Goal: Information Seeking & Learning: Learn about a topic

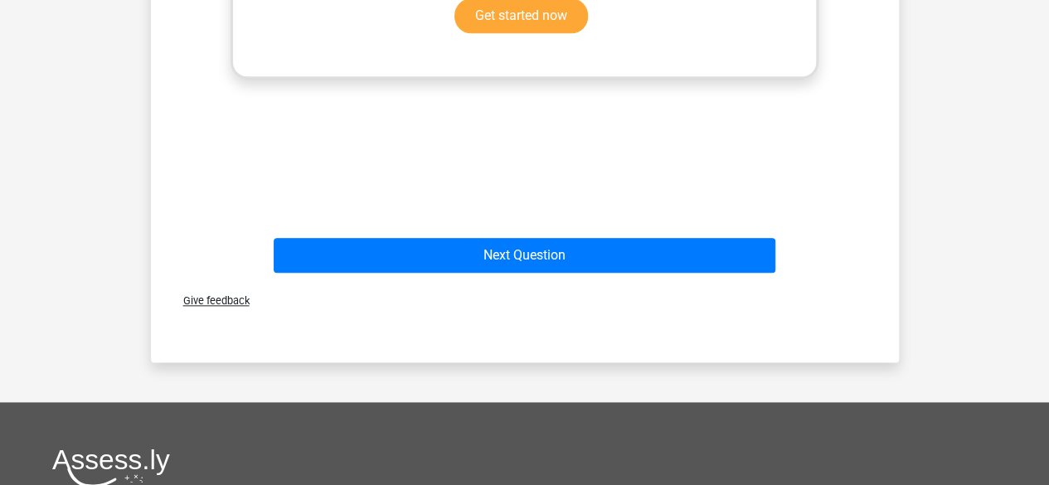
scroll to position [912, 0]
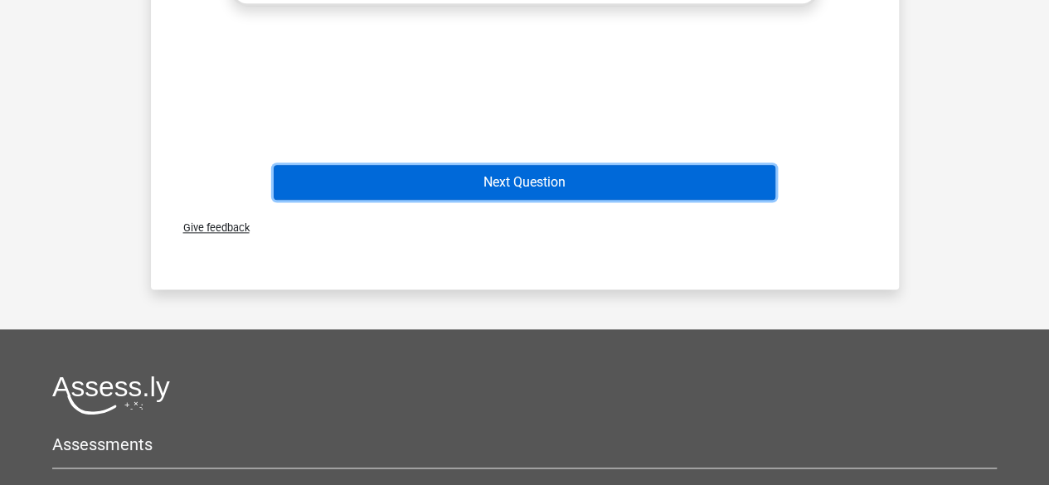
click at [536, 182] on button "Next Question" at bounding box center [525, 182] width 502 height 35
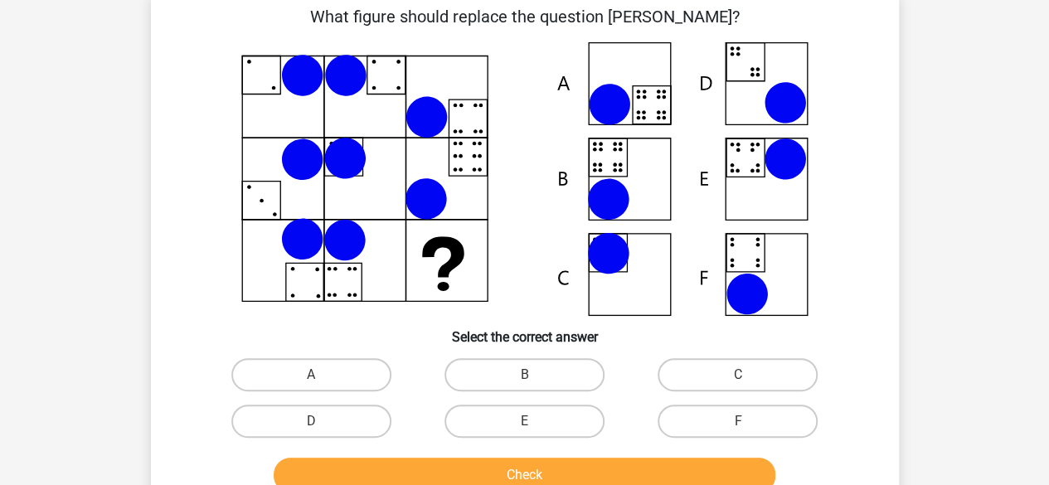
scroll to position [76, 0]
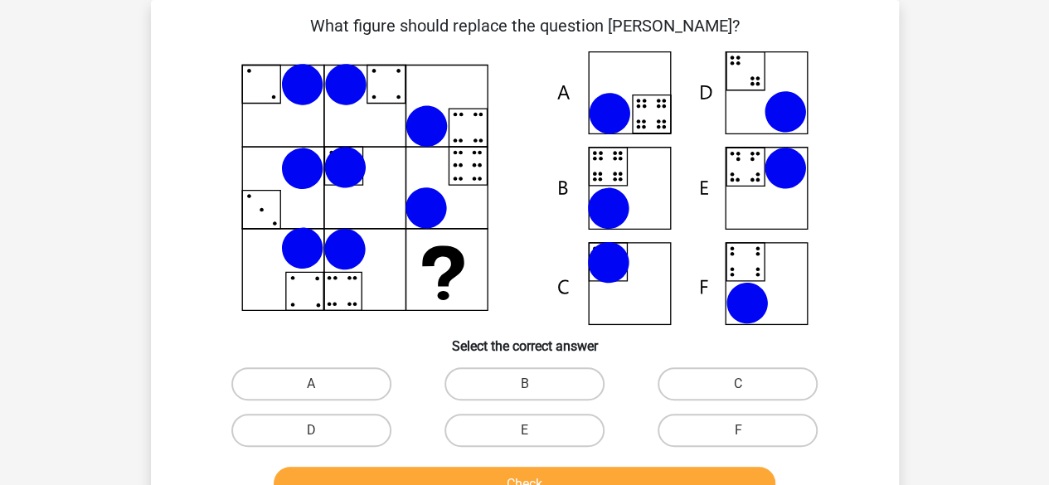
click at [945, 99] on div "Register Nederlands English" at bounding box center [524, 462] width 1049 height 1076
click at [961, 95] on div "Register Nederlands English" at bounding box center [524, 462] width 1049 height 1076
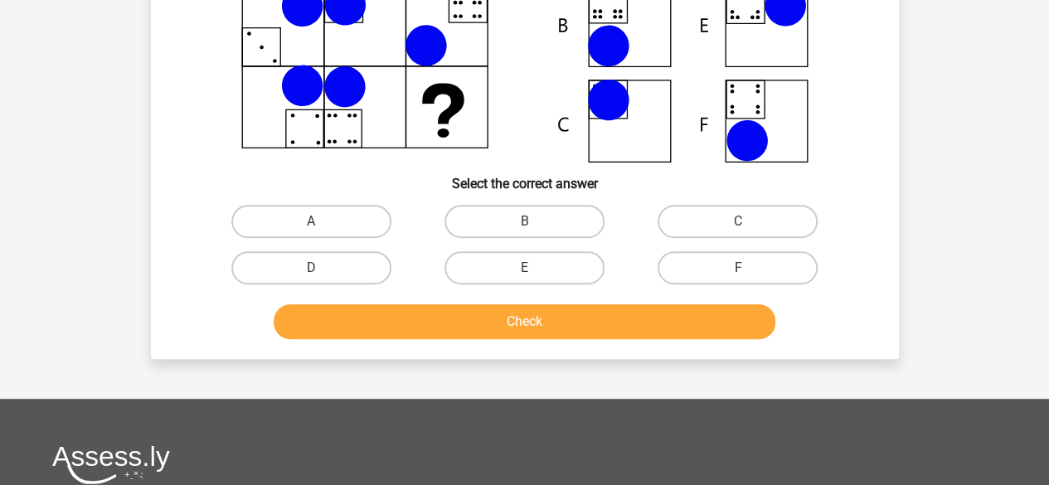
scroll to position [242, 0]
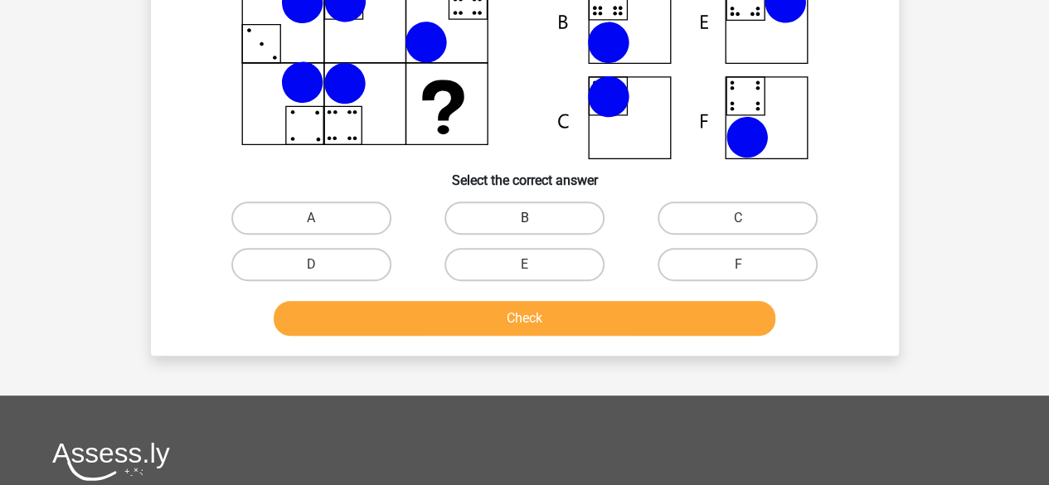
click at [501, 225] on label "B" at bounding box center [525, 218] width 160 height 33
click at [524, 225] on input "B" at bounding box center [529, 223] width 11 height 11
radio input "true"
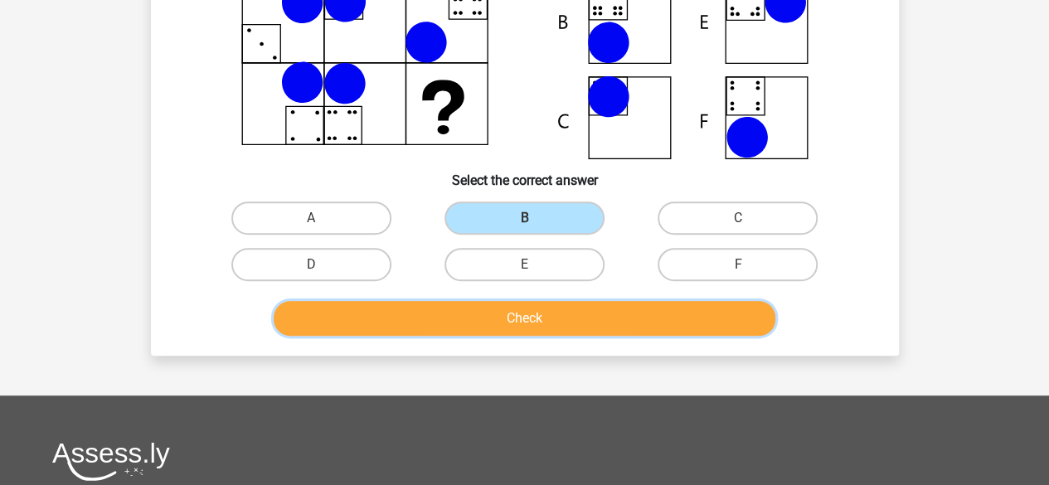
click at [511, 319] on button "Check" at bounding box center [525, 318] width 502 height 35
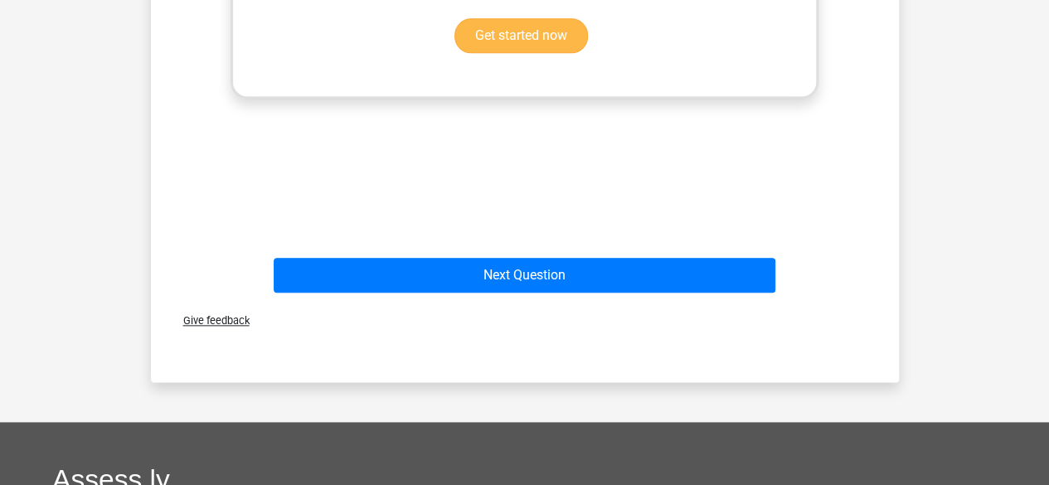
scroll to position [823, 0]
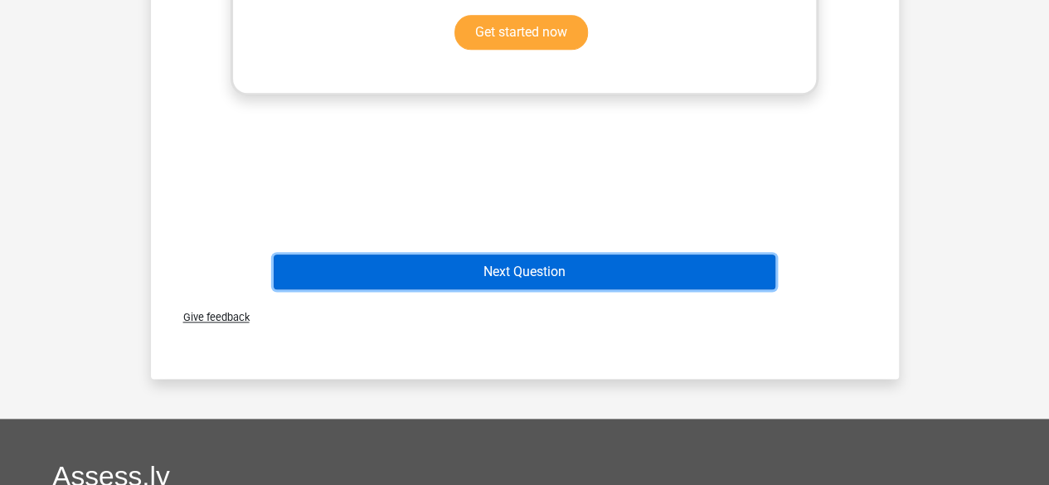
click at [561, 273] on button "Next Question" at bounding box center [525, 272] width 502 height 35
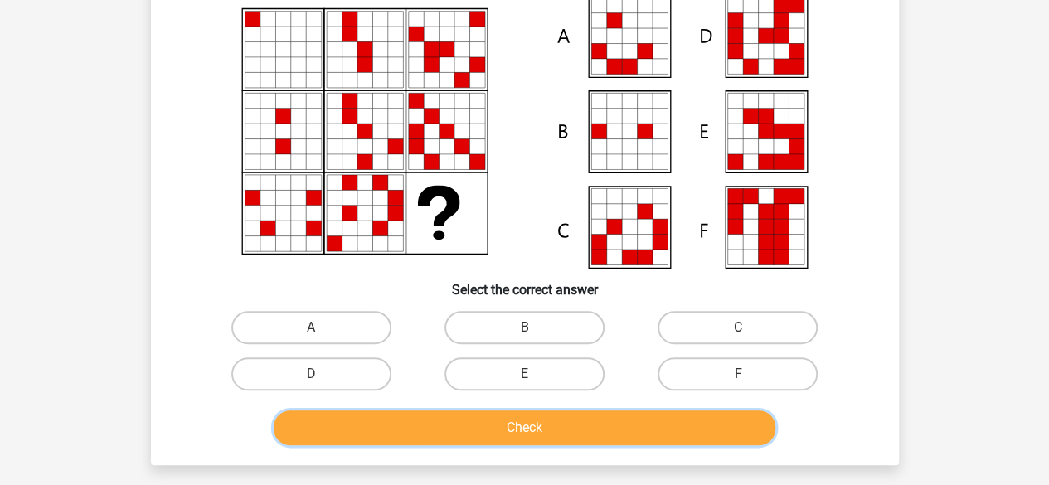
scroll to position [242, 0]
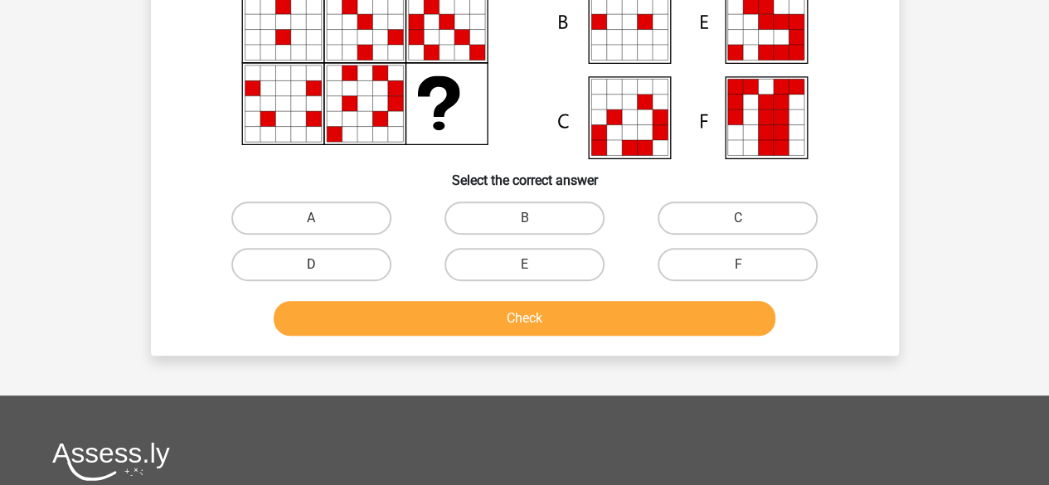
click at [334, 261] on label "D" at bounding box center [311, 264] width 160 height 33
click at [322, 265] on input "D" at bounding box center [316, 270] width 11 height 11
radio input "true"
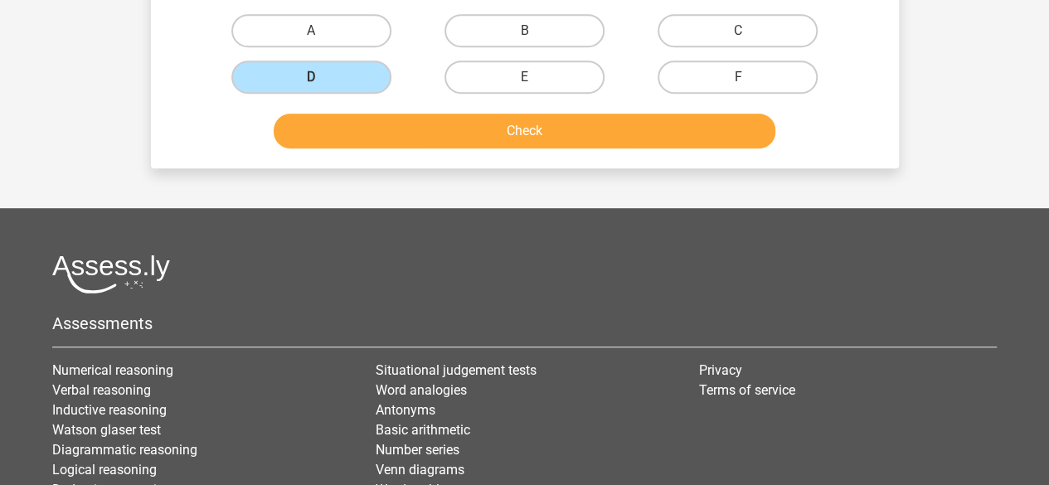
scroll to position [325, 0]
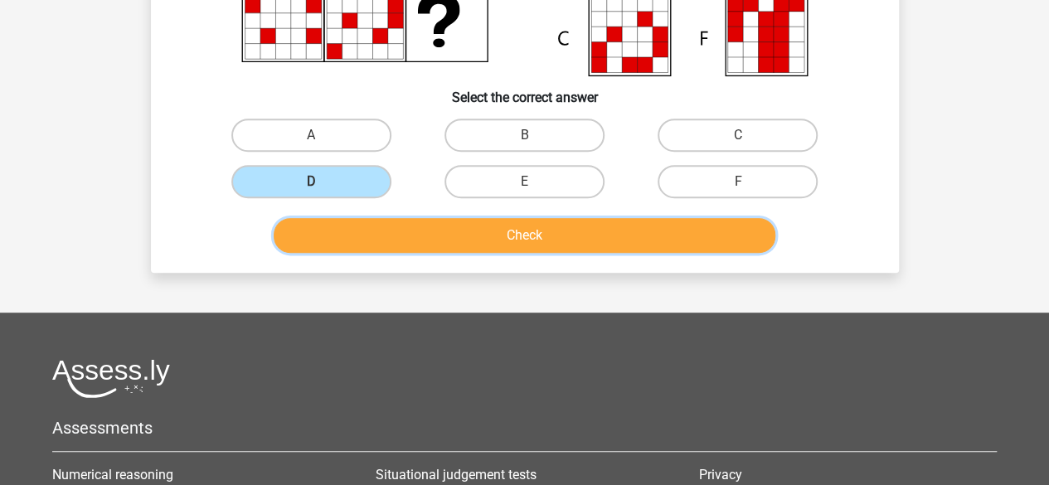
click at [518, 233] on button "Check" at bounding box center [525, 235] width 502 height 35
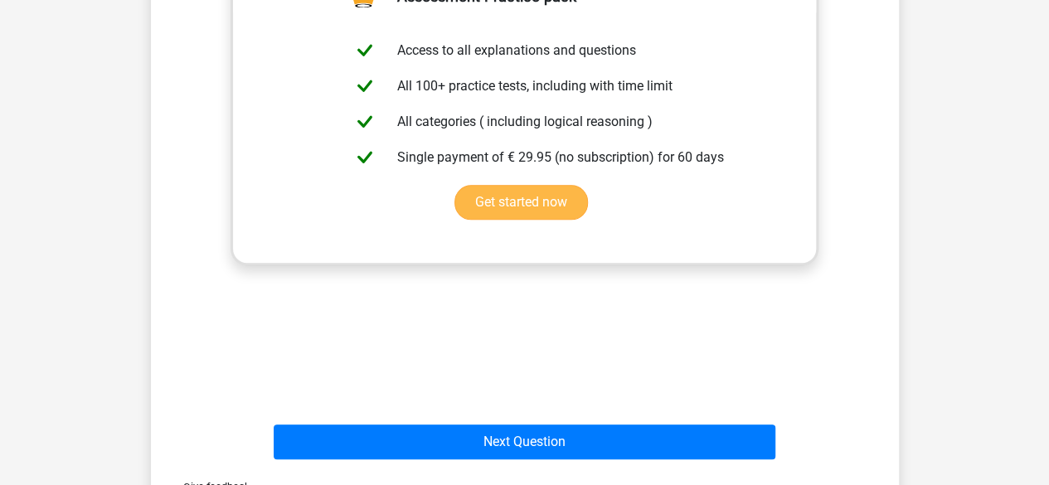
scroll to position [657, 0]
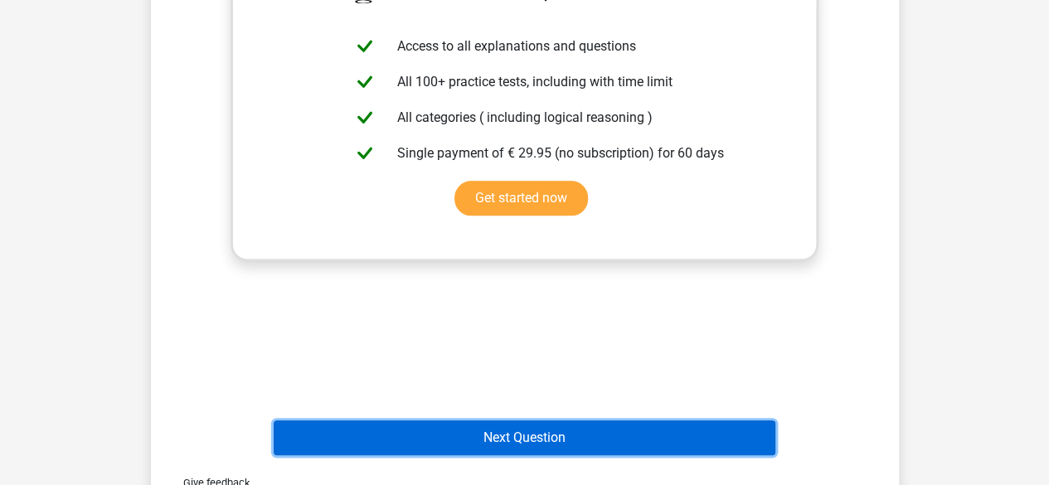
click at [521, 435] on button "Next Question" at bounding box center [525, 437] width 502 height 35
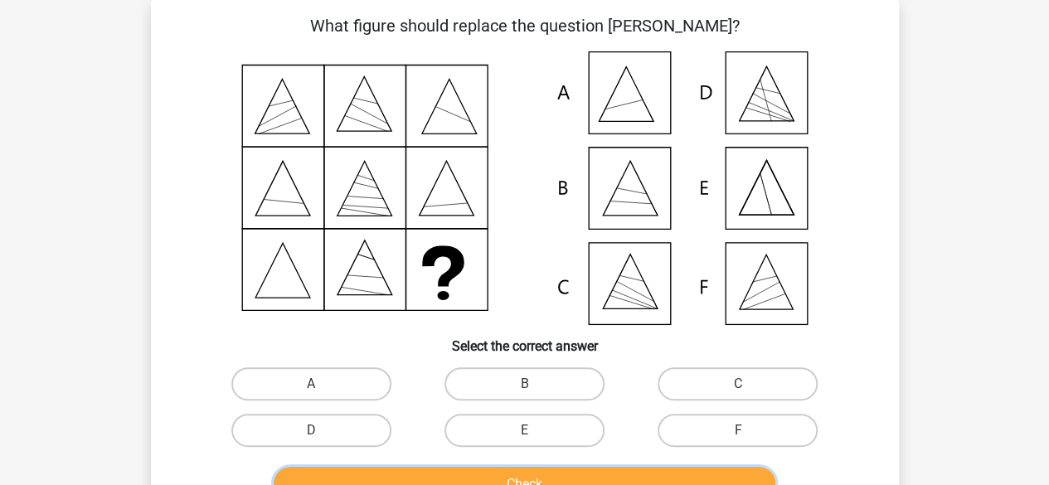
scroll to position [159, 0]
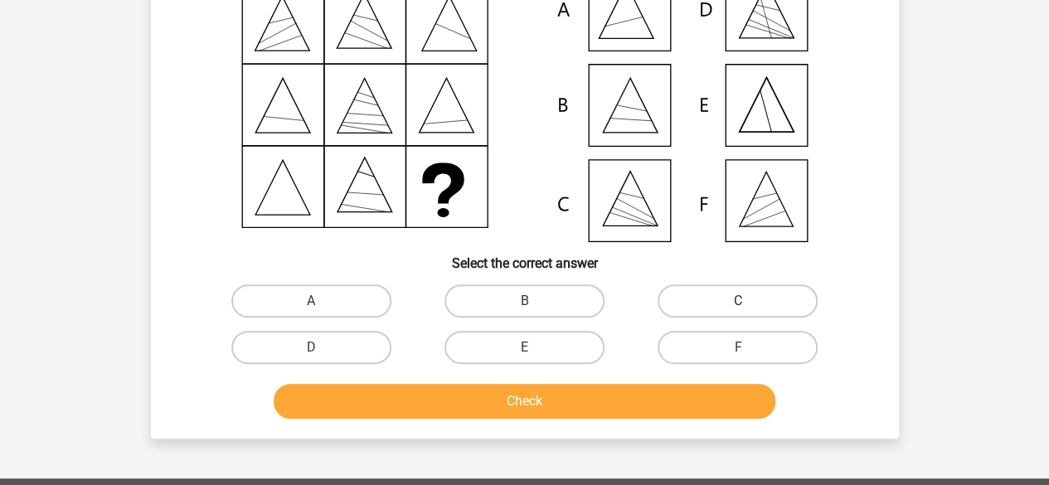
click at [698, 299] on label "C" at bounding box center [738, 300] width 160 height 33
click at [738, 301] on input "C" at bounding box center [743, 306] width 11 height 11
radio input "true"
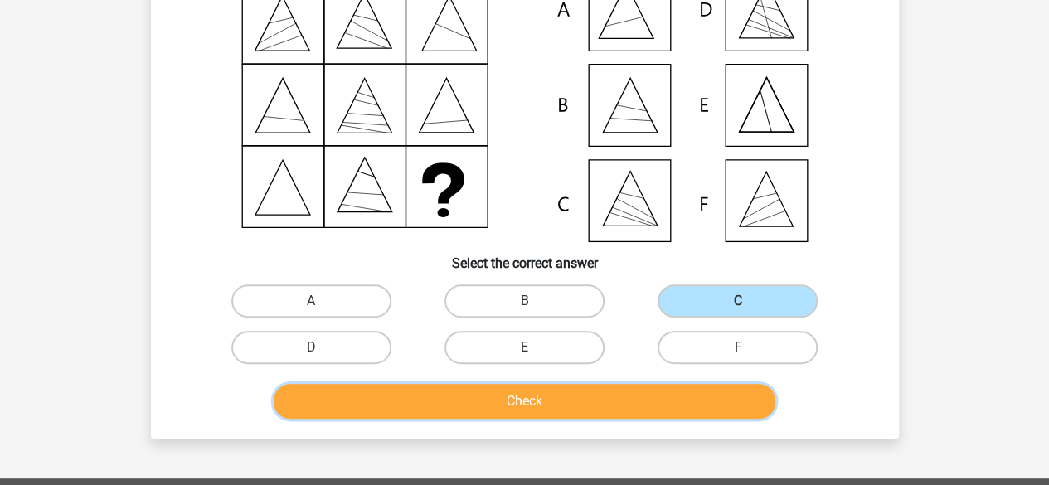
click at [536, 406] on button "Check" at bounding box center [525, 401] width 502 height 35
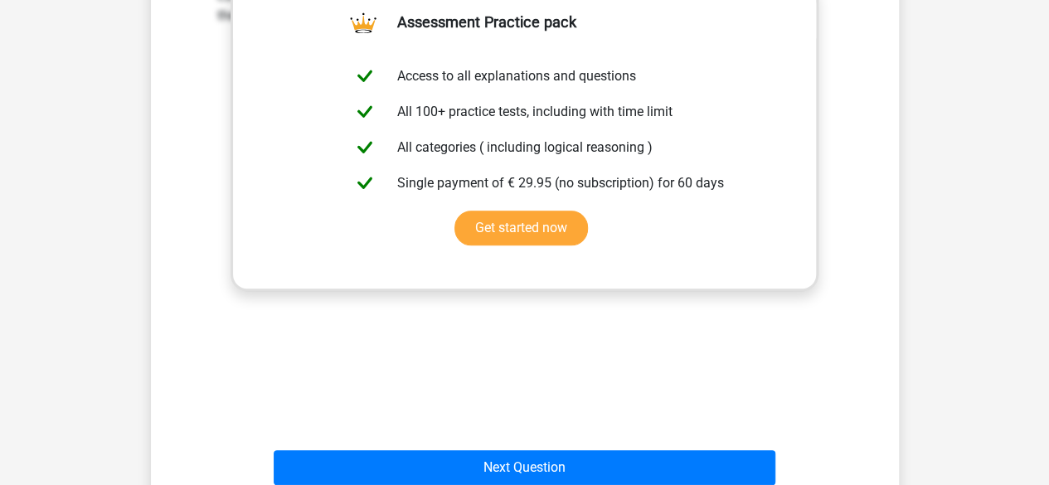
scroll to position [740, 0]
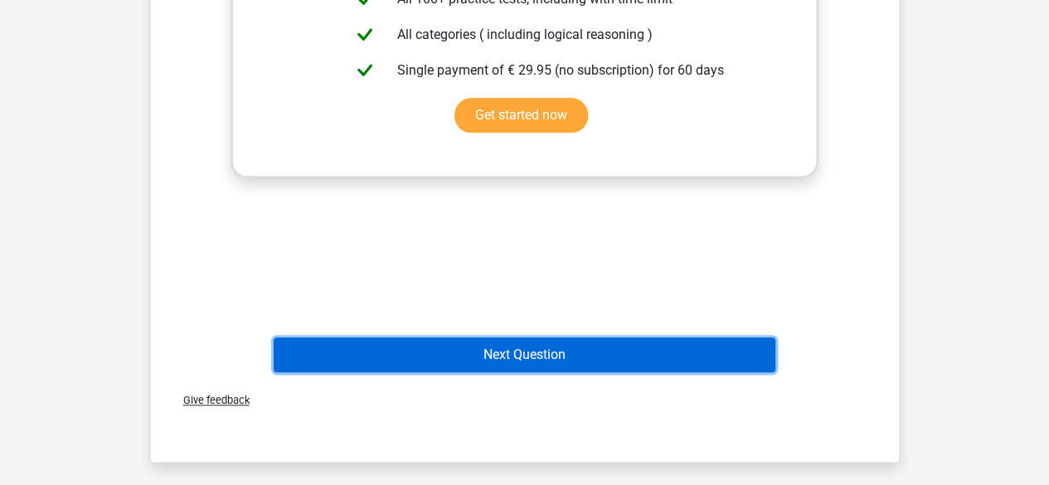
click at [519, 363] on button "Next Question" at bounding box center [525, 355] width 502 height 35
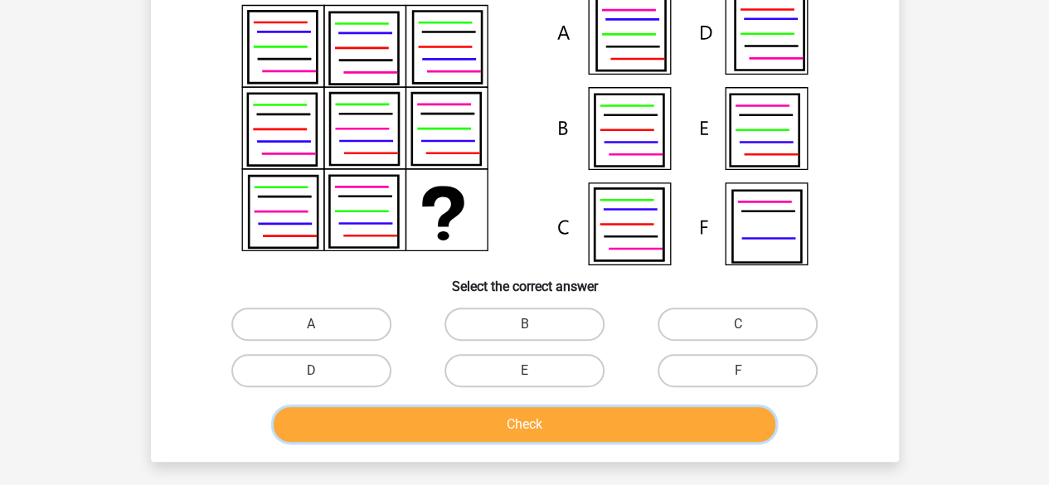
scroll to position [159, 0]
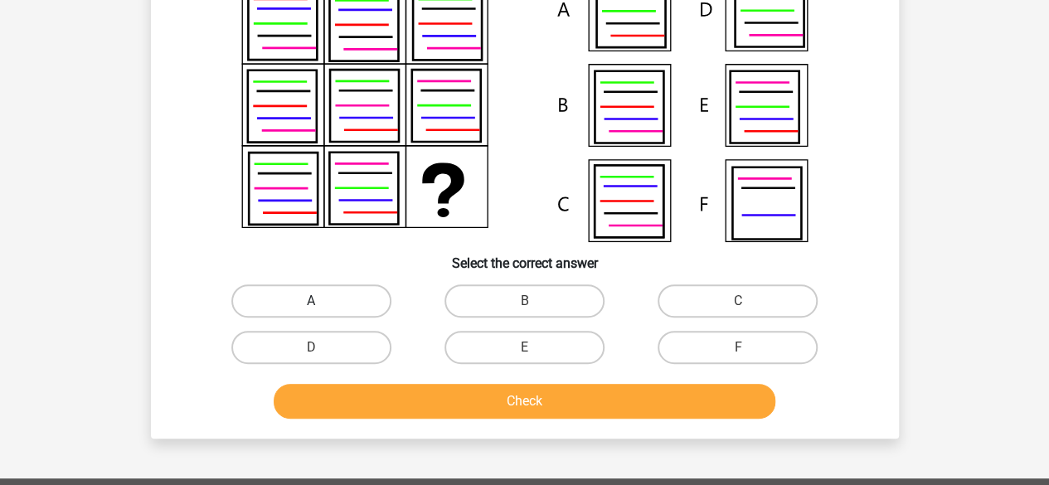
click at [333, 311] on label "A" at bounding box center [311, 300] width 160 height 33
click at [322, 311] on input "A" at bounding box center [316, 306] width 11 height 11
radio input "true"
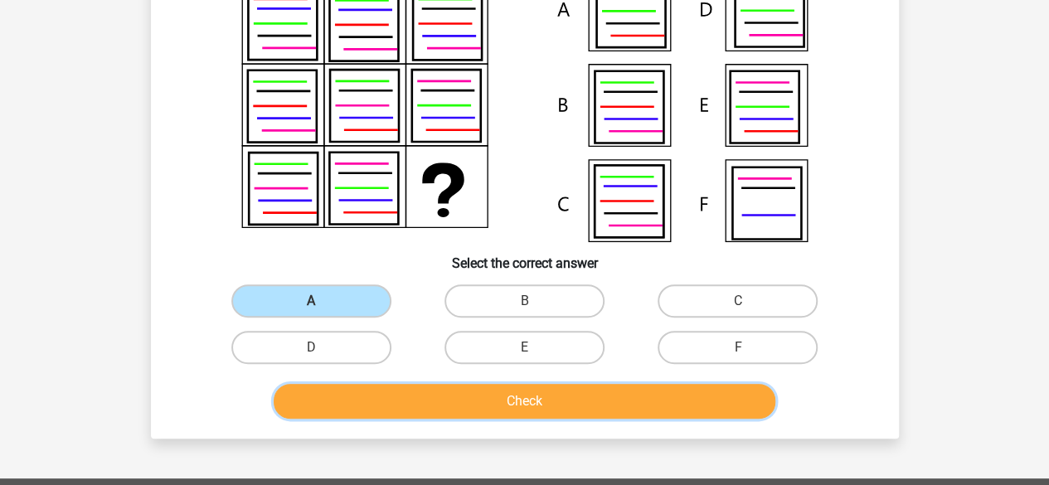
click at [516, 414] on button "Check" at bounding box center [525, 401] width 502 height 35
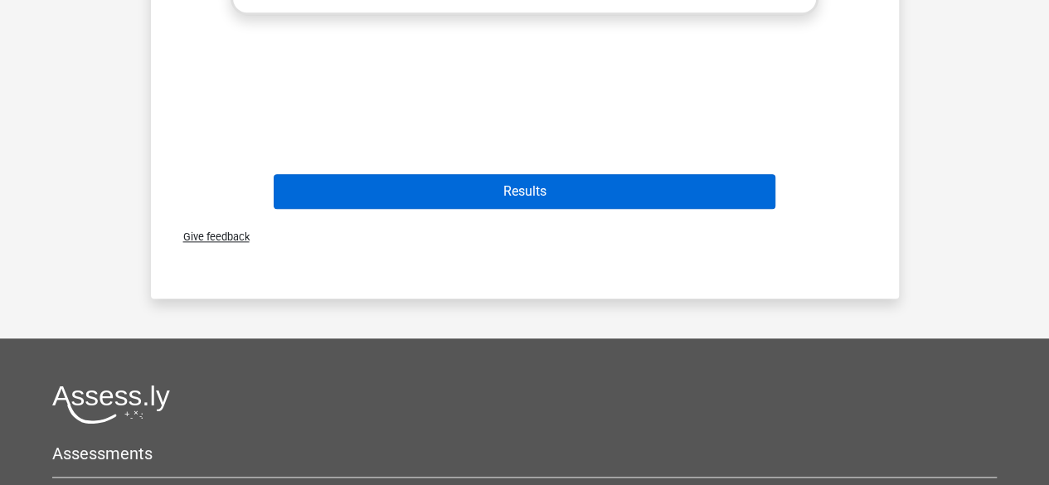
scroll to position [906, 0]
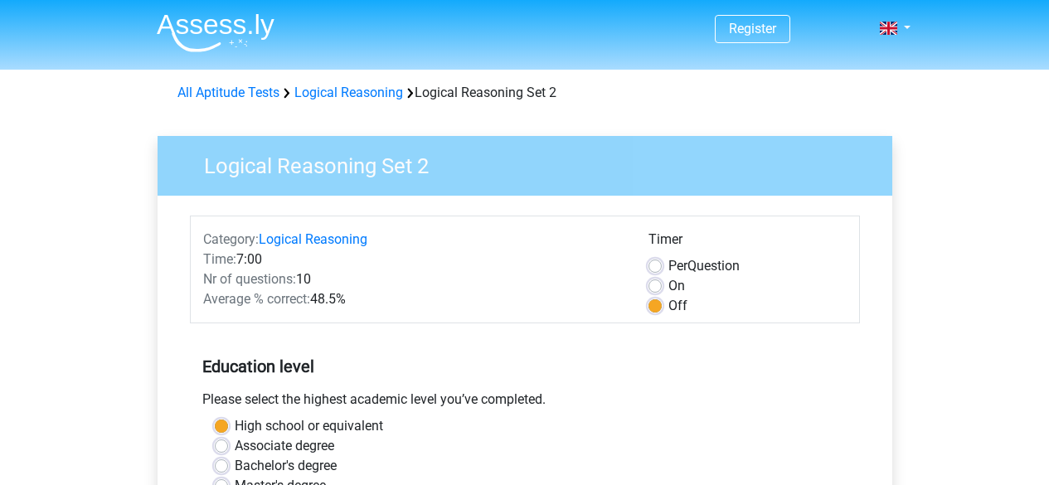
scroll to position [498, 0]
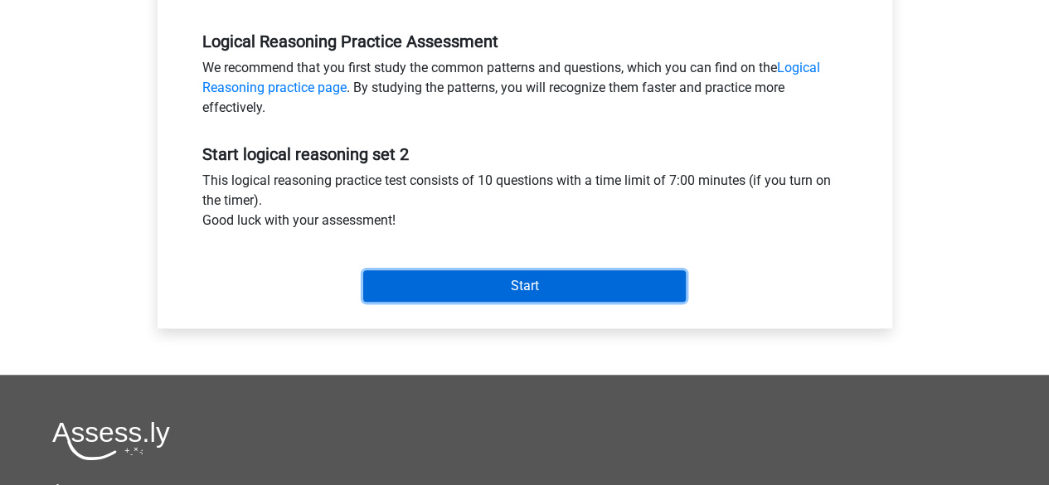
click at [529, 289] on input "Start" at bounding box center [524, 286] width 323 height 32
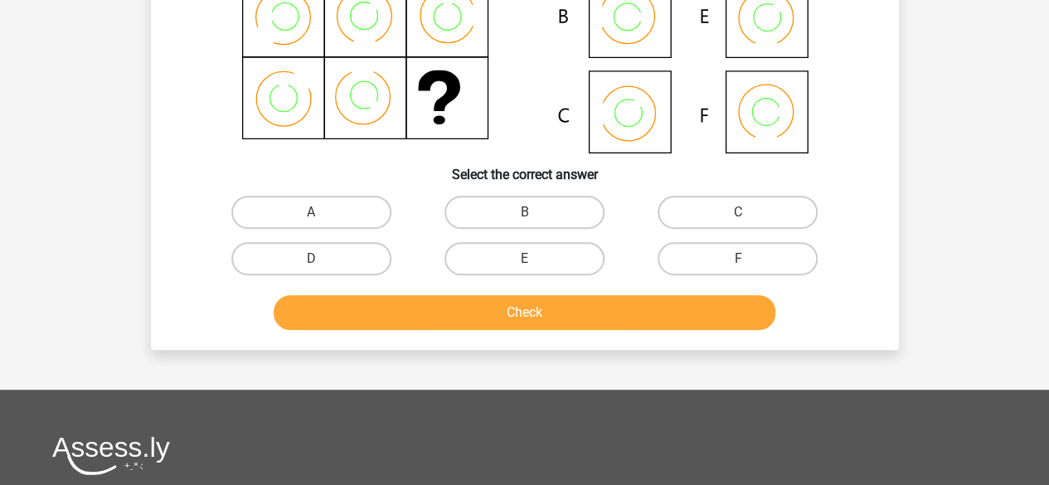
scroll to position [249, 0]
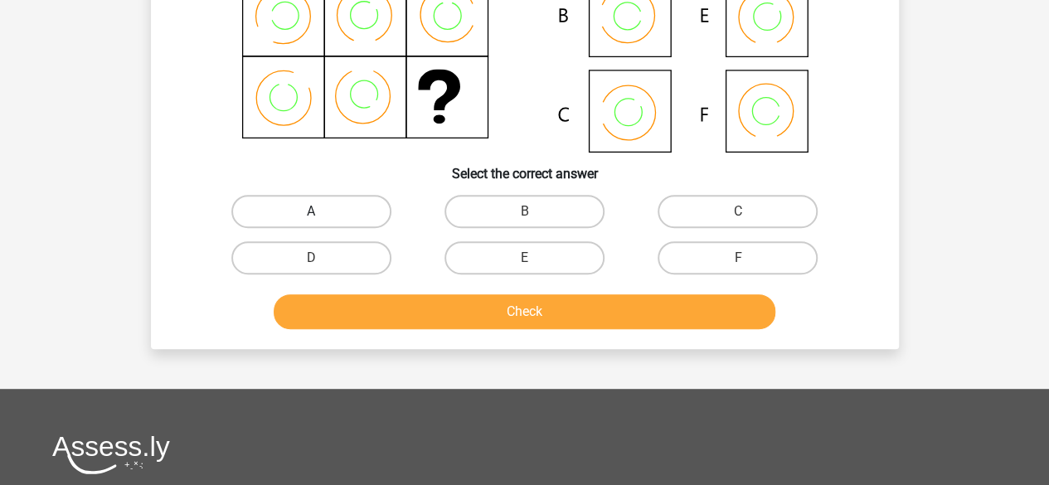
click at [327, 221] on label "A" at bounding box center [311, 211] width 160 height 33
click at [322, 221] on input "A" at bounding box center [316, 216] width 11 height 11
radio input "true"
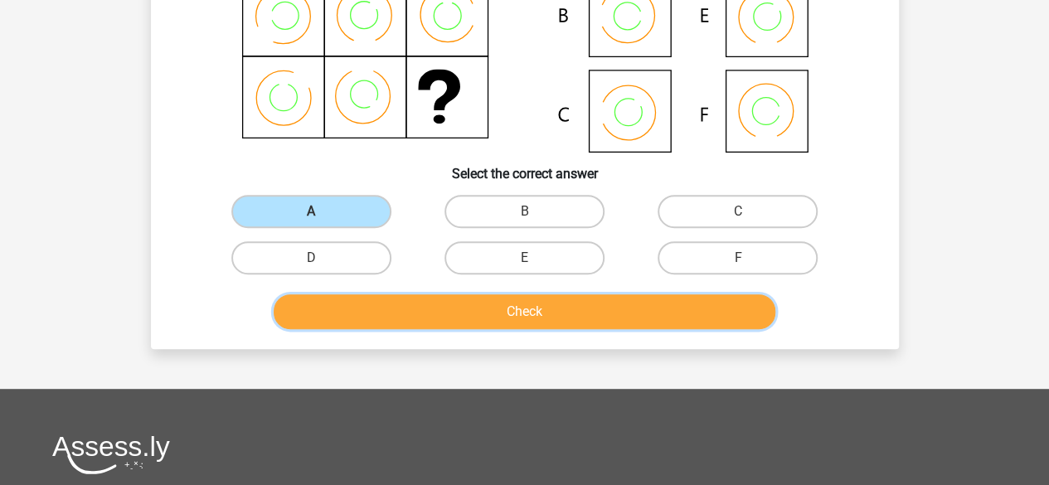
click at [489, 308] on button "Check" at bounding box center [525, 311] width 502 height 35
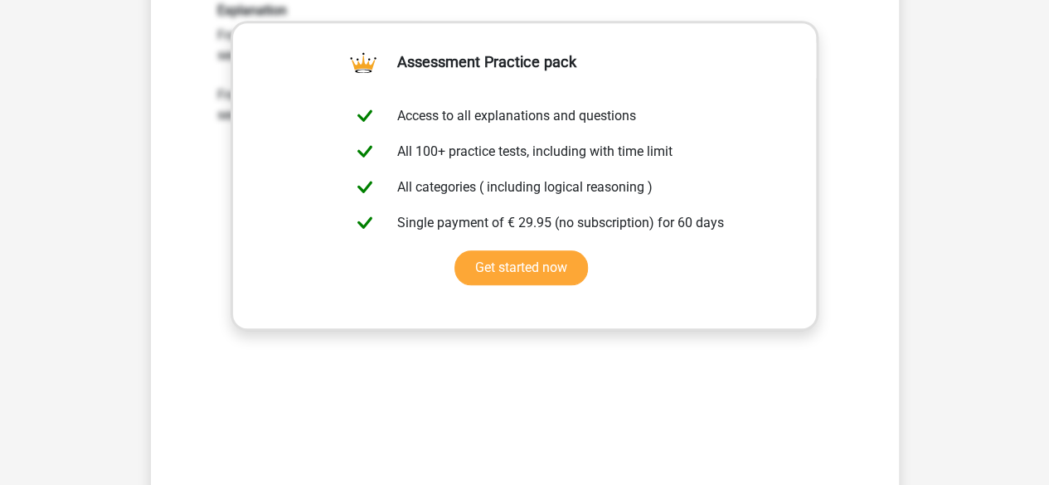
scroll to position [663, 0]
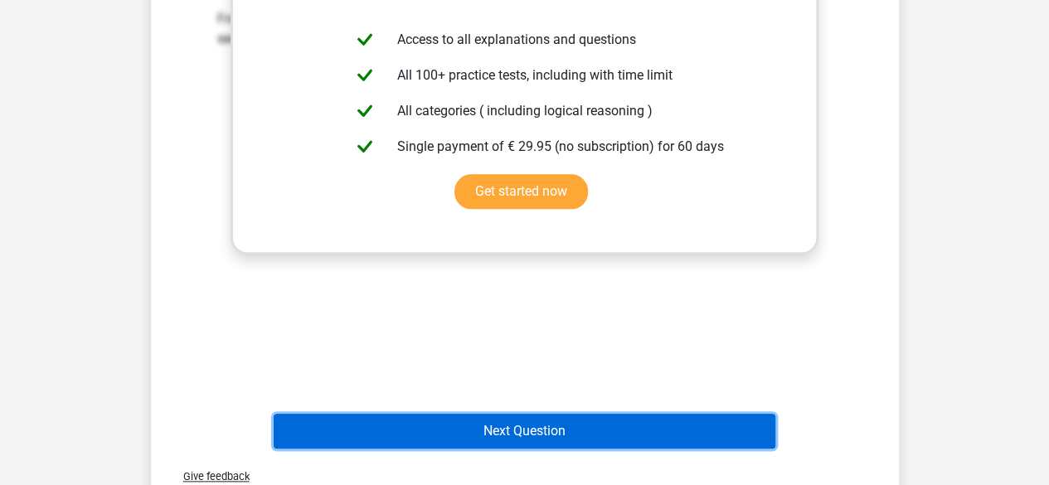
click at [542, 434] on button "Next Question" at bounding box center [525, 431] width 502 height 35
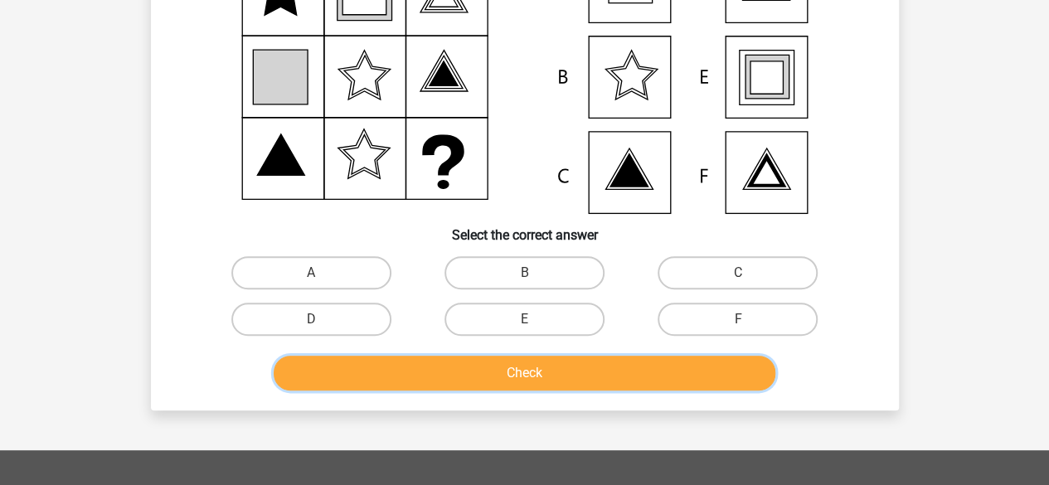
scroll to position [242, 0]
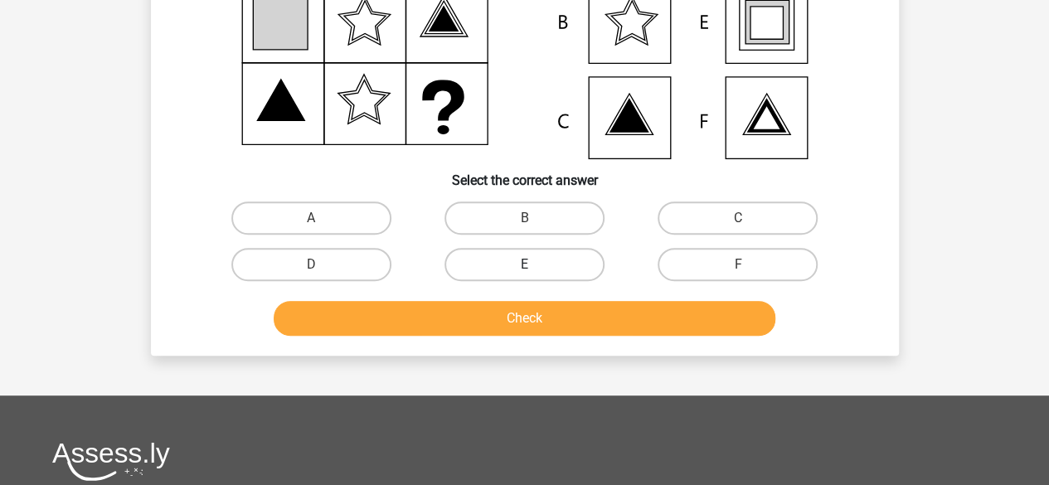
click at [542, 273] on label "E" at bounding box center [525, 264] width 160 height 33
click at [535, 273] on input "E" at bounding box center [529, 270] width 11 height 11
radio input "true"
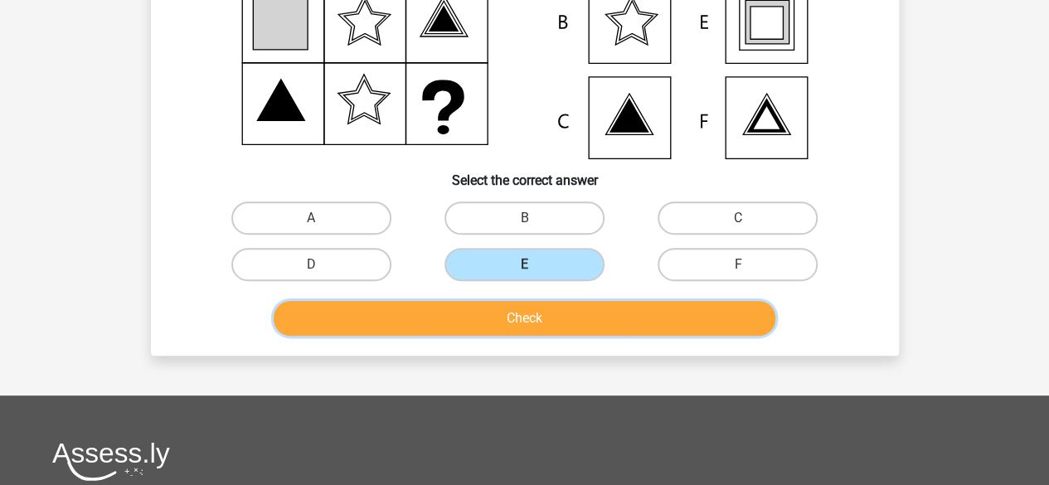
click at [532, 322] on button "Check" at bounding box center [525, 318] width 502 height 35
